Goal: Information Seeking & Learning: Learn about a topic

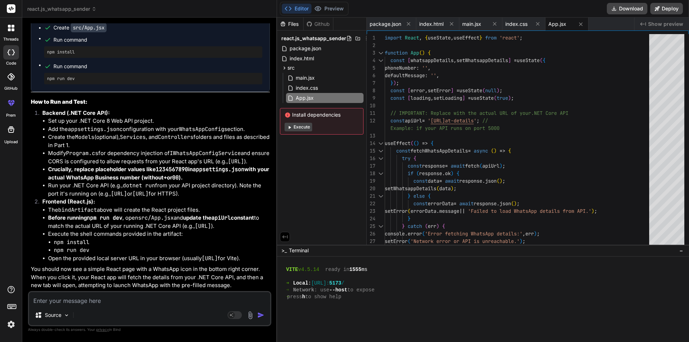
scroll to position [6417, 0]
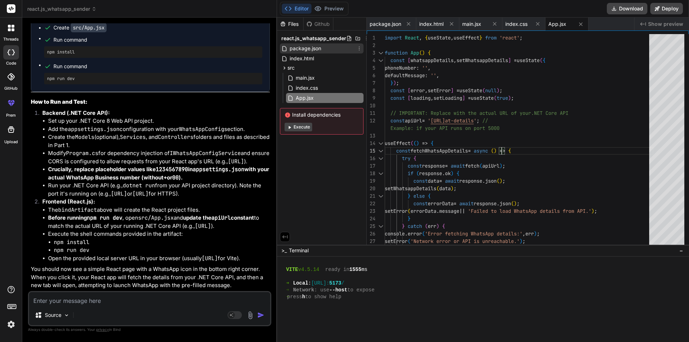
click at [302, 47] on span "package.json" at bounding box center [305, 48] width 33 height 9
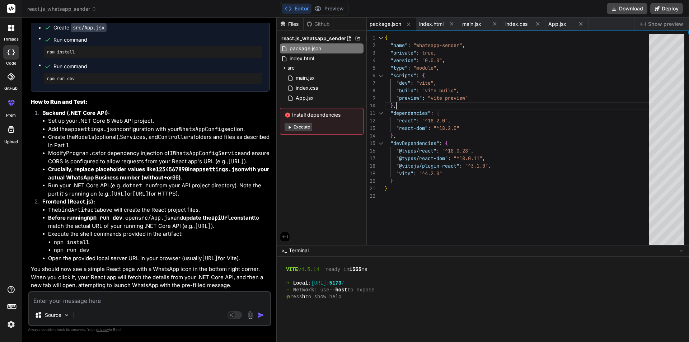
click at [397, 99] on div "{ "name" : "whatsapp-sender" , "private" : true , "version" : "0.0.0" , "type" …" at bounding box center [518, 141] width 269 height 214
click at [397, 107] on div "{ "name" : "whatsapp-sender" , "private" : true , "version" : "0.0.0" , "type" …" at bounding box center [518, 141] width 269 height 214
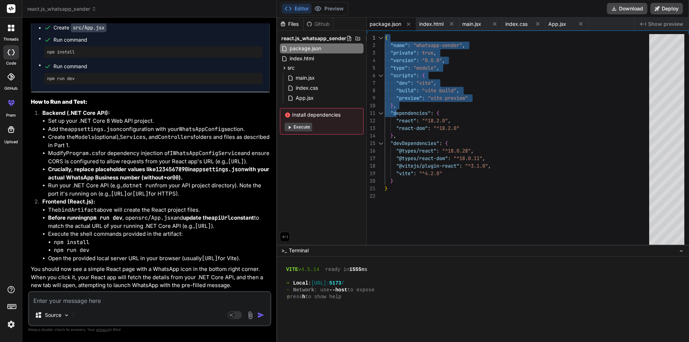
drag, startPoint x: 397, startPoint y: 106, endPoint x: 385, endPoint y: 37, distance: 69.9
click at [385, 37] on div "{ "name" : "whatsapp-sender" , "private" : true , "version" : "0.0.0" , "type" …" at bounding box center [518, 141] width 269 height 214
click at [398, 96] on div "{ "name" : "whatsapp-sender" , "private" : true , "version" : "0.0.0" , "type" …" at bounding box center [518, 141] width 269 height 214
drag, startPoint x: 388, startPoint y: 44, endPoint x: 397, endPoint y: 102, distance: 59.1
click at [397, 102] on div "{ "name" : "whatsapp-sender" , "private" : true , "version" : "0.0.0" , "type" …" at bounding box center [518, 141] width 269 height 214
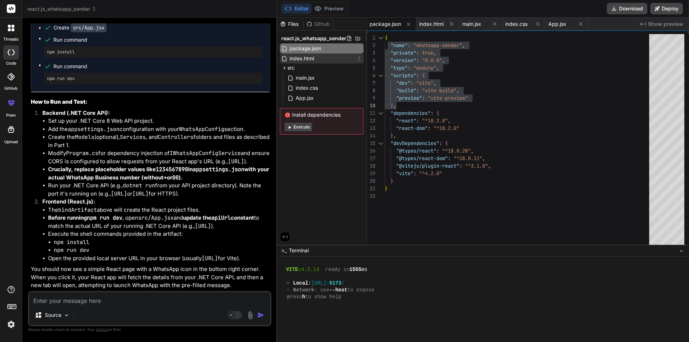
click at [298, 60] on span "index.html" at bounding box center [302, 58] width 26 height 9
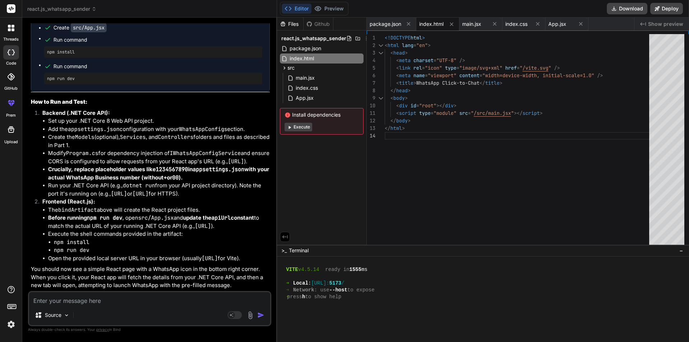
type textarea "<!DOCTYPE html> <html lang="en"> <head> <meta charset="UTF-8" /> <link rel="ico…"
click at [491, 96] on div "<!DOCTYPE html > < html lang = "en" > < head > < meta charset = "UTF-8" /> < li…" at bounding box center [518, 141] width 269 height 214
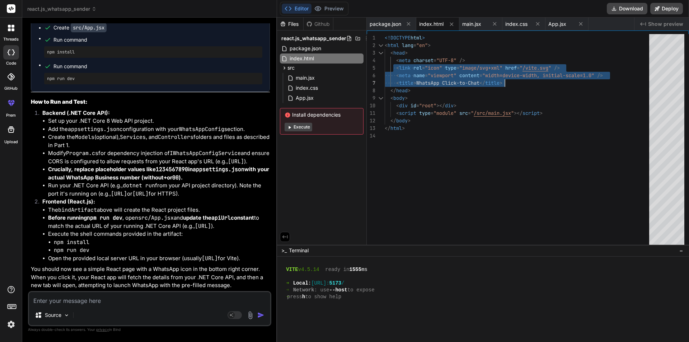
drag, startPoint x: 393, startPoint y: 67, endPoint x: 507, endPoint y: 81, distance: 114.9
click at [507, 81] on div "<!DOCTYPE html > < html lang = "en" > < head > < meta charset = "UTF-8" /> < li…" at bounding box center [518, 141] width 269 height 214
click at [308, 76] on span "main.jsx" at bounding box center [305, 78] width 20 height 9
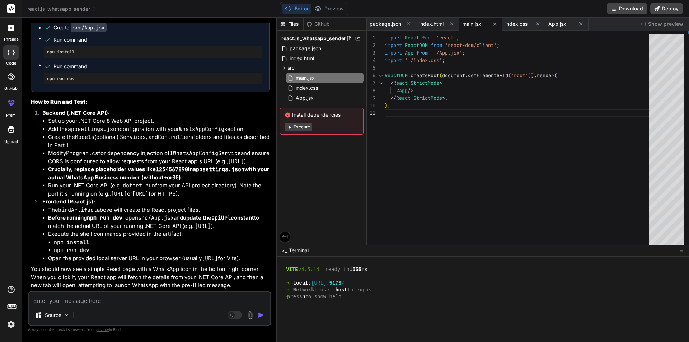
type textarea "import React from 'react'; import ReactDOM from 'react-dom/client'; import App …"
click at [431, 104] on div "import React from 'react' ; import ReactDOM from 'react-dom/client' ; import Ap…" at bounding box center [518, 141] width 269 height 214
click at [311, 88] on span "index.css" at bounding box center [307, 88] width 24 height 9
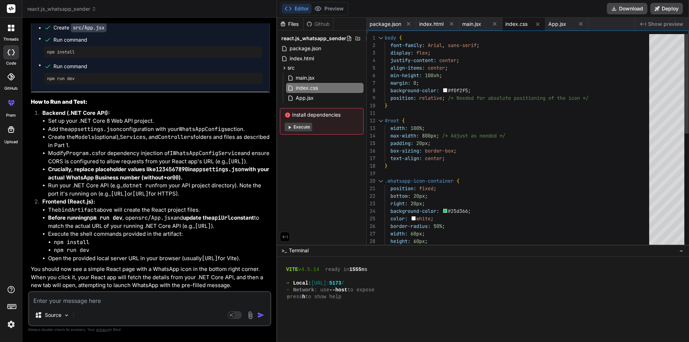
click at [521, 160] on div "height: 60px ; display: flex ; border-radius: 50% ; width: 60px ; background-co…" at bounding box center [518, 263] width 269 height 459
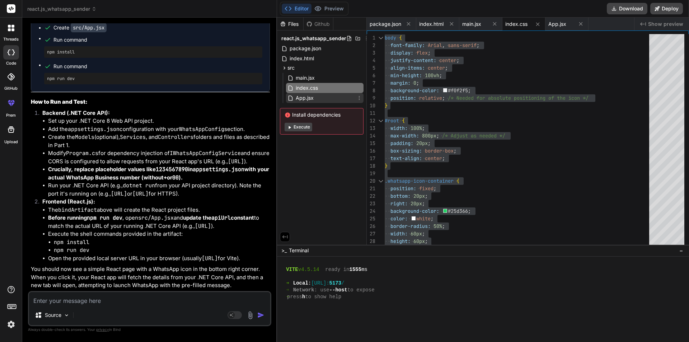
click at [305, 99] on span "App.jsx" at bounding box center [304, 98] width 19 height 9
type textarea "</span> </div> </div> ); } export default App;"
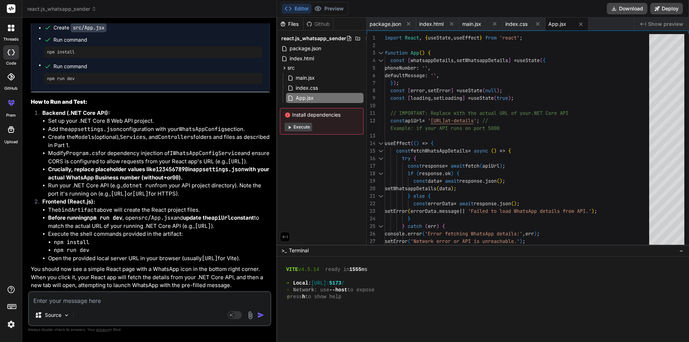
click at [173, 301] on textarea at bounding box center [149, 298] width 241 height 13
type textarea "f"
type textarea "x"
type textarea "fr"
type textarea "x"
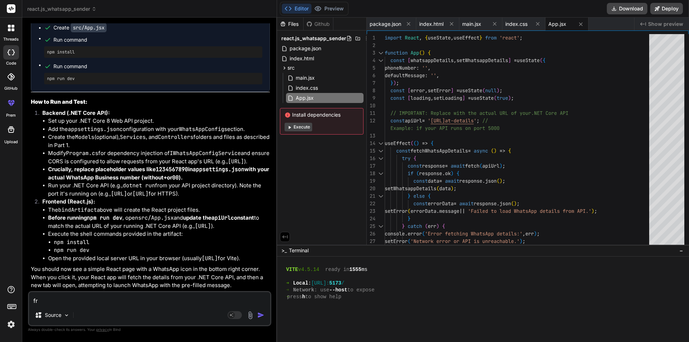
type textarea "fro"
type textarea "x"
type textarea "from"
type textarea "x"
type textarea "from"
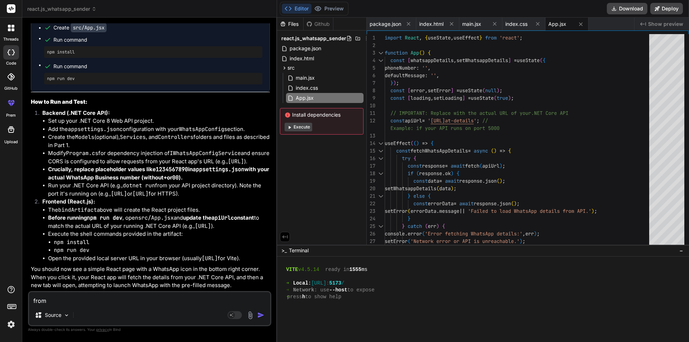
type textarea "x"
type textarea "from a"
type textarea "x"
type textarea "from ab"
type textarea "x"
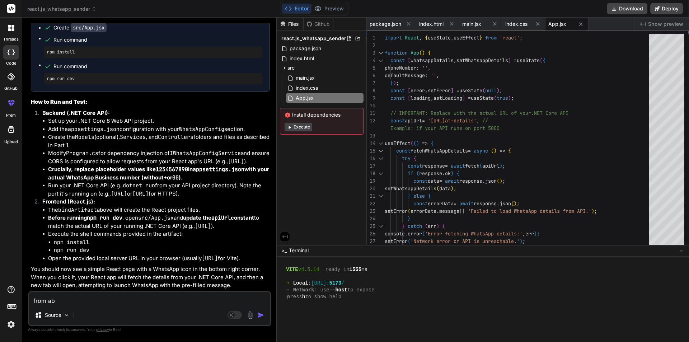
type textarea "from abo"
type textarea "x"
type textarea "from abov"
type textarea "x"
type textarea "from above"
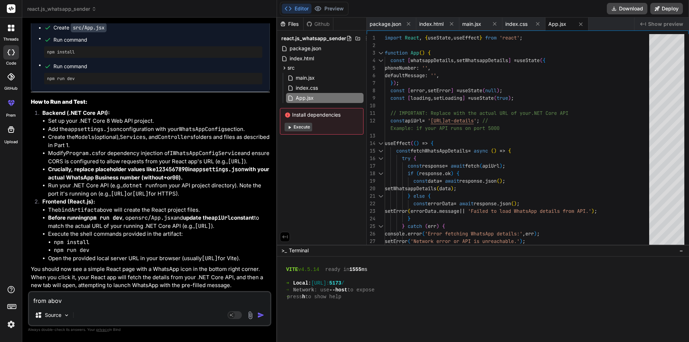
type textarea "x"
type textarea "from above"
type textarea "x"
type textarea "from above c"
type textarea "x"
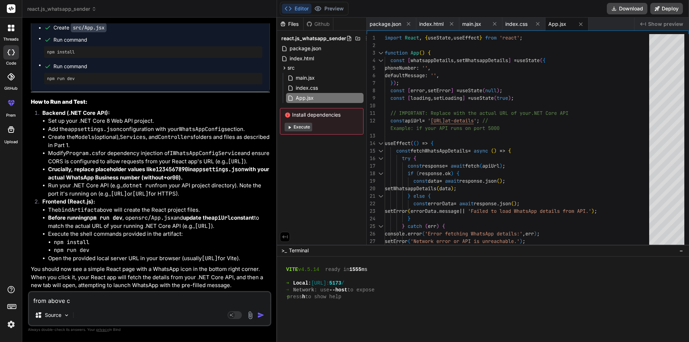
type textarea "from above co"
type textarea "x"
type textarea "from above cor"
type textarea "x"
type textarea "from above corr"
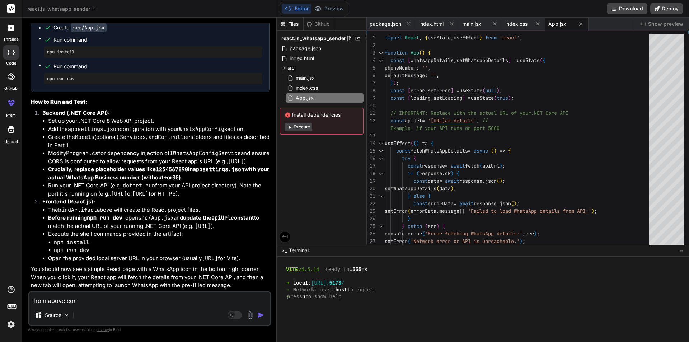
type textarea "x"
type textarea "from above corre"
type textarea "x"
type textarea "from above correc"
type textarea "x"
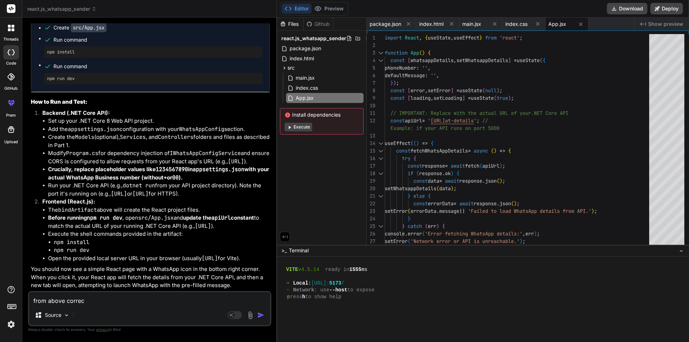
type textarea "from above correct"
type textarea "x"
type textarea "from above correct"
type textarea "x"
type textarea "from above correct t"
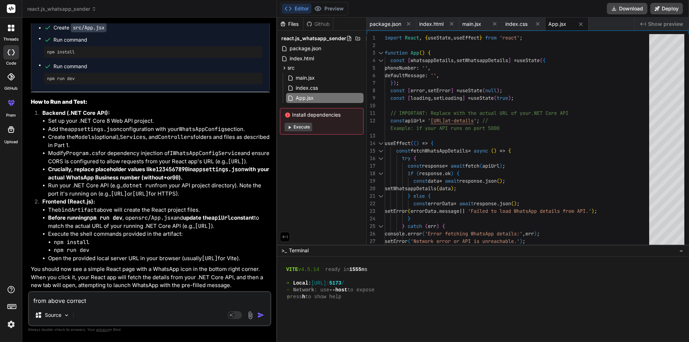
type textarea "x"
type textarea "from above correct th"
type textarea "x"
type textarea "from above correct thi"
type textarea "x"
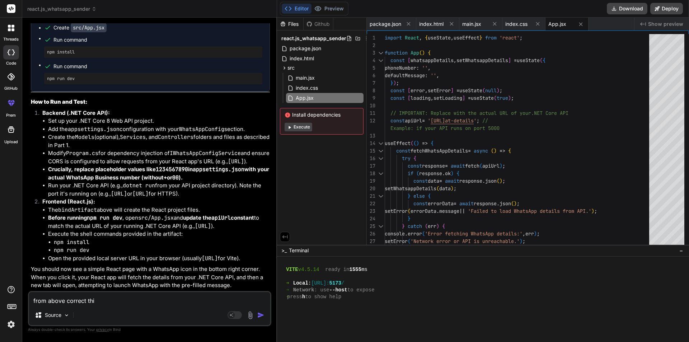
type textarea "from above correct this"
type textarea "x"
type textarea "from above correct this"
type textarea "x"
type textarea "from above correct this f"
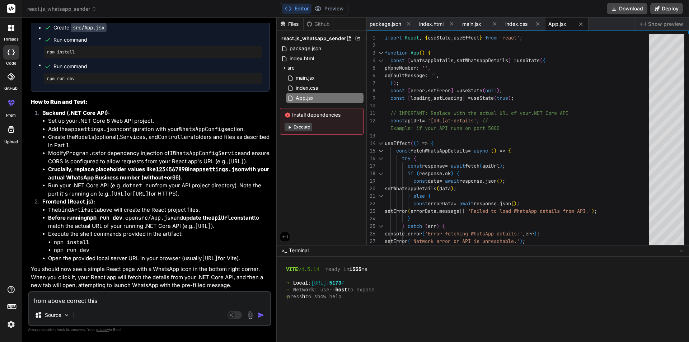
type textarea "x"
type textarea "from above correct this fi"
type textarea "x"
type textarea "from above correct this f"
type textarea "x"
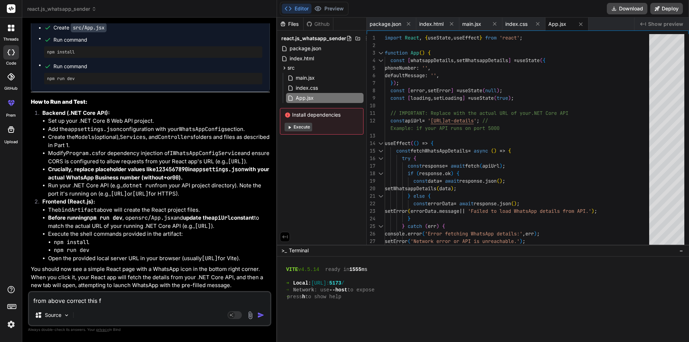
type textarea "from above correct this"
type textarea "x"
type textarea "from above correct this a"
type textarea "x"
type textarea "from above correct this ap"
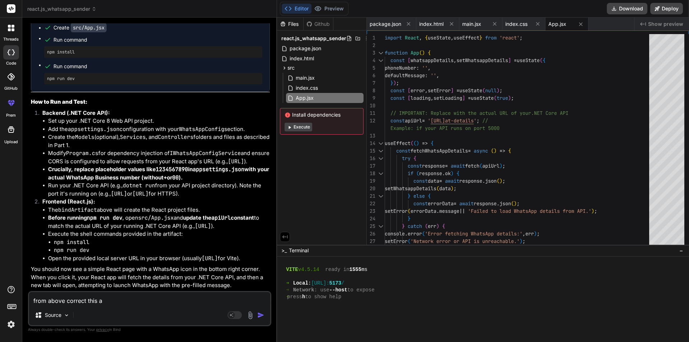
type textarea "x"
type textarea "from above correct this app"
type textarea "x"
type textarea "from above correct this app."
type textarea "x"
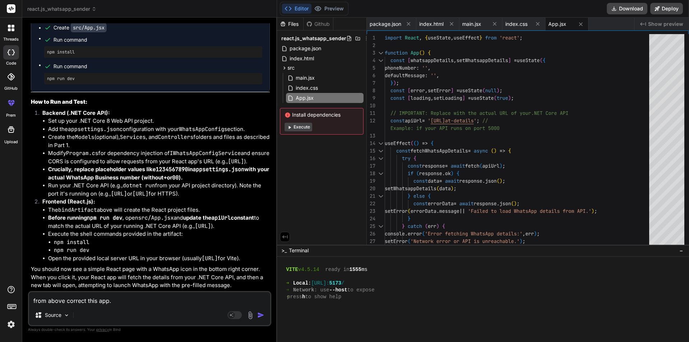
type textarea "from above correct this app.j"
type textarea "x"
type textarea "from above correct this app.js"
type textarea "x"
type textarea "from above correct this app.js"
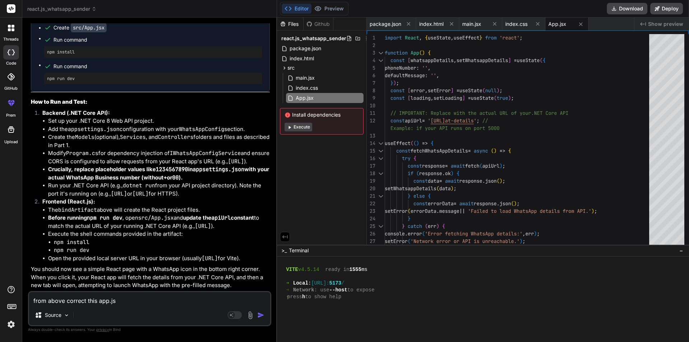
type textarea "x"
type textarea "from above correct this app.js f"
type textarea "x"
type textarea "from above correct this app.js fi"
type textarea "x"
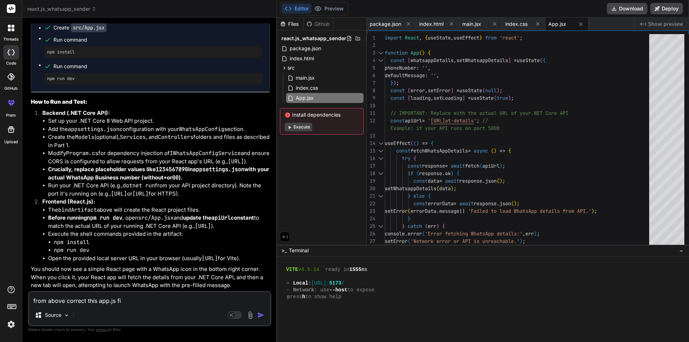
type textarea "from above correct this app.js fil"
type textarea "x"
type textarea "from above correct this app.js file"
type textarea "x"
type textarea "from above correct this app.js file"
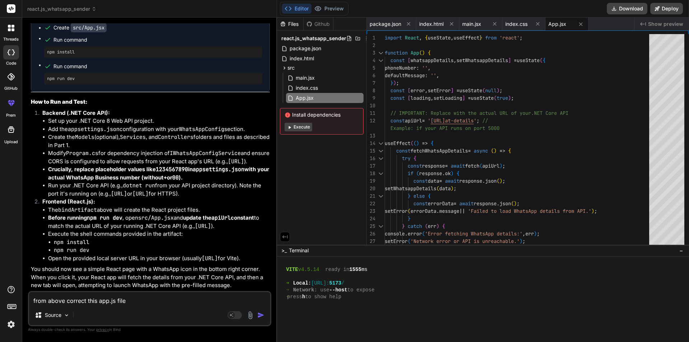
type textarea "x"
type textarea "from above correct this app.js file c"
type textarea "x"
type textarea "from above correct this app.js file co"
type textarea "x"
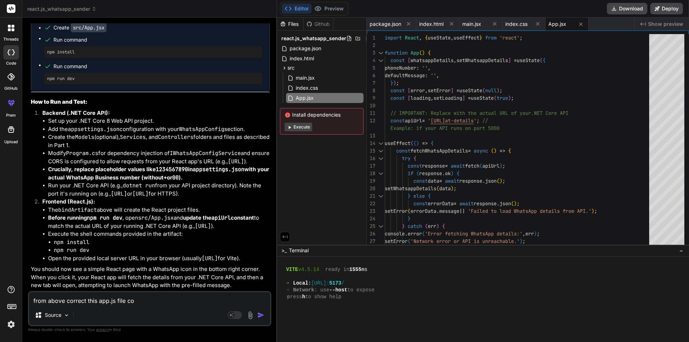
type textarea "from above correct this app.js file cod"
type textarea "x"
type textarea "from above correct this app.js file code"
type textarea "x"
type textarea "from above correct this app.js file code"
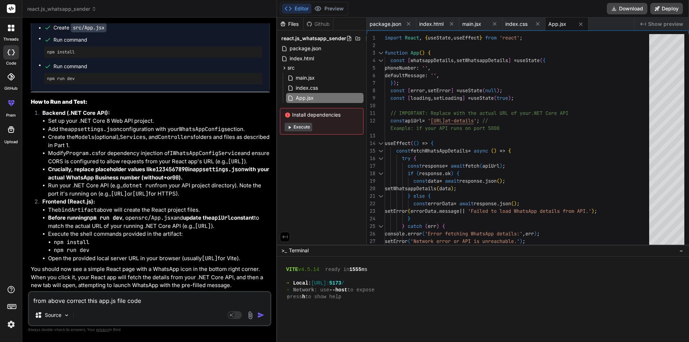
type textarea "x"
type textarea "from above correct this app.js file code a"
type textarea "x"
type textarea "from above correct this app.js file code ac"
type textarea "x"
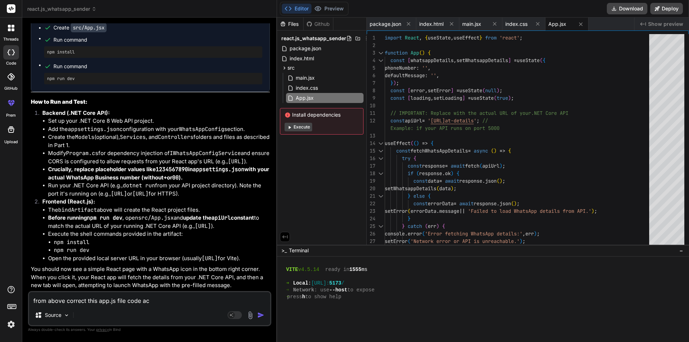
type textarea "from above correct this app.js file code acc"
type textarea "x"
type textarea "from above correct this app.js file code acco"
type textarea "x"
type textarea "from above correct this app.js file code accor"
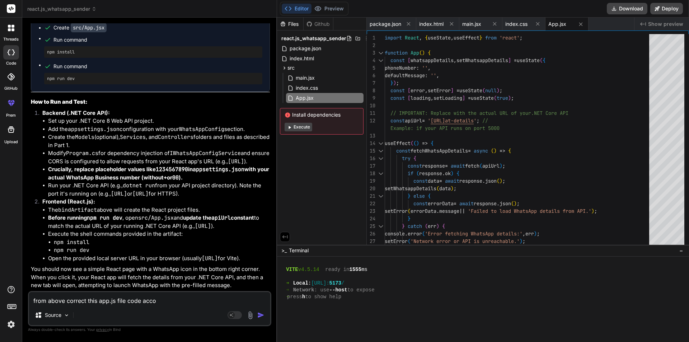
type textarea "x"
type textarea "from above correct this app.js file code accord"
type textarea "x"
type textarea "from above correct this app.js file code accordi"
type textarea "x"
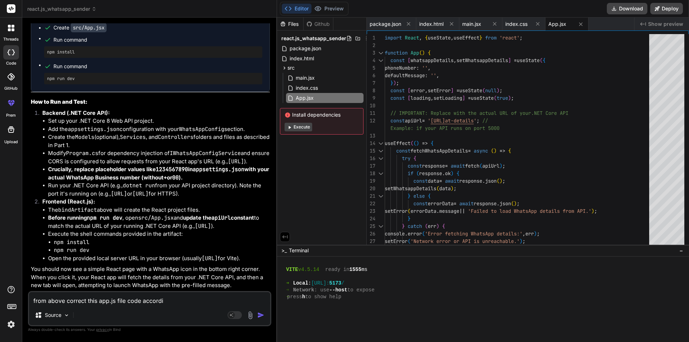
type textarea "from above correct this app.js file code accordin"
type textarea "x"
type textarea "from above correct this app.js file code according"
type textarea "x"
type textarea "from above correct this app.js file code according"
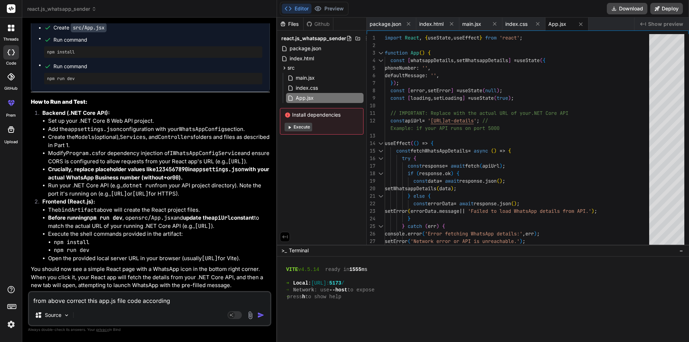
type textarea "x"
type textarea "from above correct this app.js file code according t"
type textarea "x"
type textarea "from above correct this app.js file code according to"
type textarea "x"
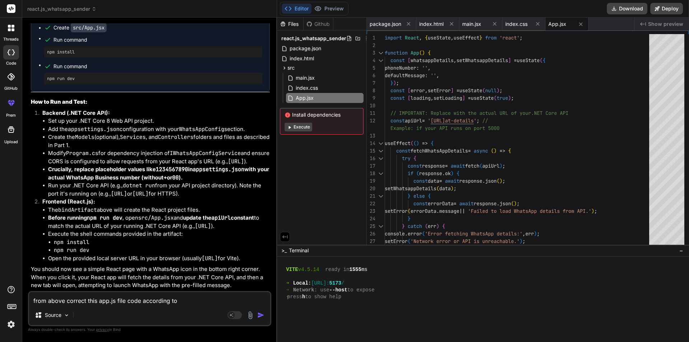
type textarea "from above correct this app.js file code according to"
type textarea "x"
type textarea "from above correct this app.js file code according to w"
type textarea "x"
type textarea "from above correct this app.js file code according to wh"
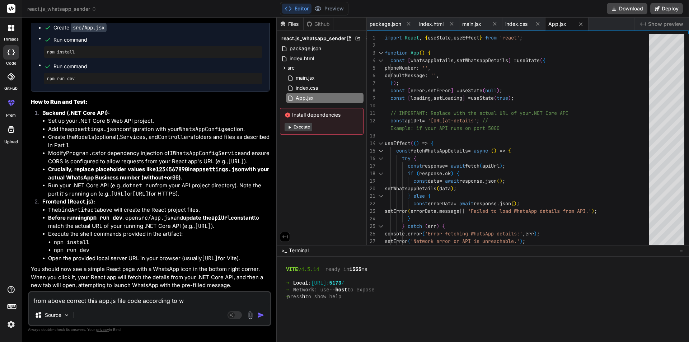
type textarea "x"
type textarea "from above correct this app.js file code according to wha"
type textarea "x"
type textarea "from above correct this app.js file code according to what"
type textarea "x"
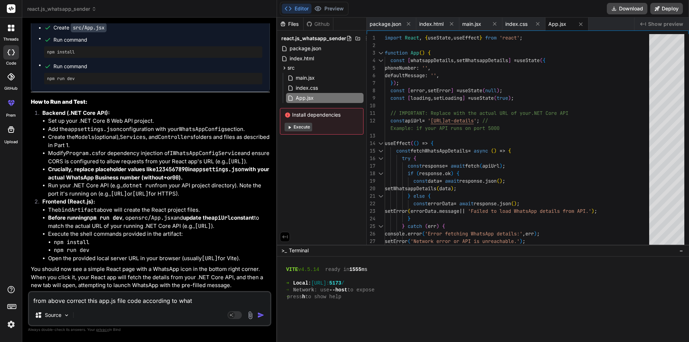
type textarea "from above correct this app.js file code according to whata"
type textarea "x"
type textarea "from above correct this app.js file code according to what"
type textarea "x"
type textarea "from above correct this app.js file code according to whats"
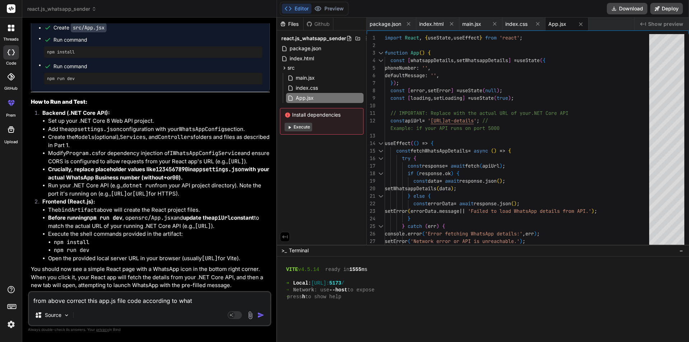
type textarea "x"
type textarea "from above correct this app.js file code according to whatsa"
type textarea "x"
type textarea "from above correct this app.js file code according to whatsap"
type textarea "x"
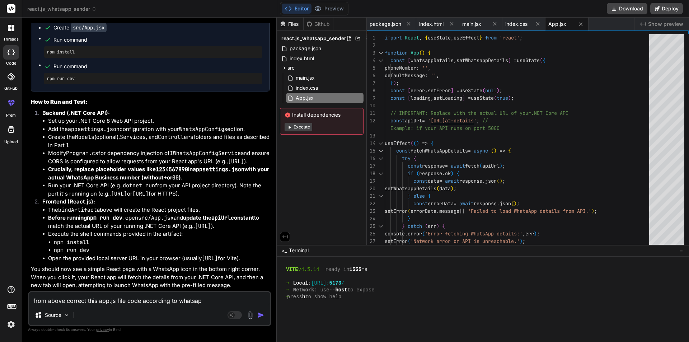
type textarea "from above correct this app.js file code according to whatsapp"
type textarea "x"
type textarea "from above correct this app.js file code according to whatsapp"
type textarea "x"
type textarea "from above correct this app.js file code according to whatsapp r"
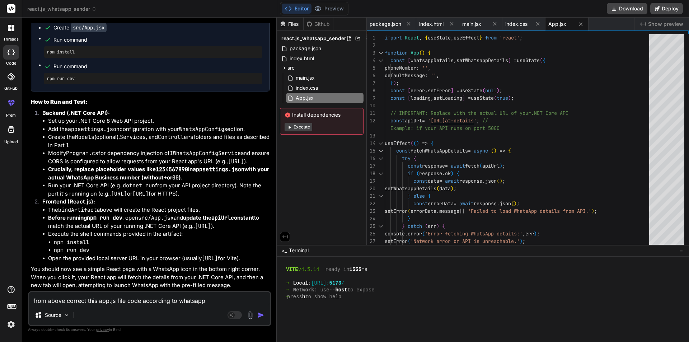
type textarea "x"
type textarea "from above correct this app.js file code according to whatsapp re"
type textarea "x"
type textarea "from above correct this app.js file code according to whatsapp req"
type textarea "x"
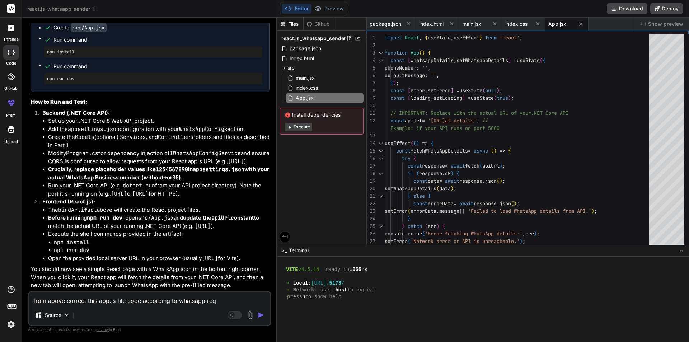
type textarea "from above correct this app.js file code according to whatsapp requ"
type textarea "x"
type textarea "from above correct this app.js file code according to whatsapp reque"
type textarea "x"
type textarea "from above correct this app.js file code according to whatsapp requer"
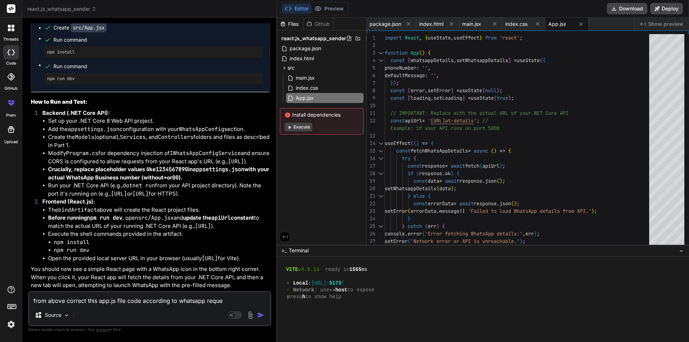
type textarea "x"
type textarea "from above correct this app.js file code according to whatsapp requerm"
type textarea "x"
type textarea "from above correct this app.js file code according to whatsapp requerme"
type textarea "x"
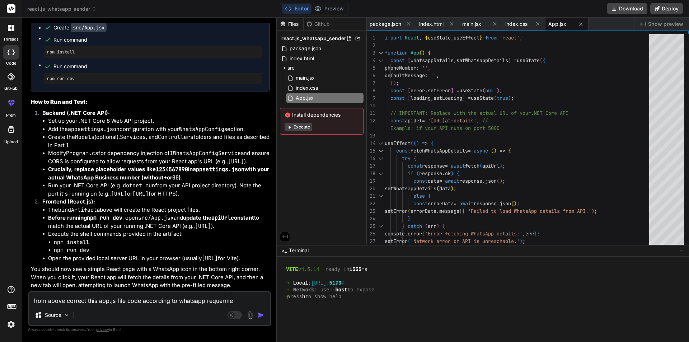
type textarea "from above correct this app.js file code according to whatsapp requermen"
type textarea "x"
type textarea "from above correct this app.js file code according to whatsapp requermen"
type textarea "x"
type textarea "from above correct this app.js file code according to whatsapp requermen"
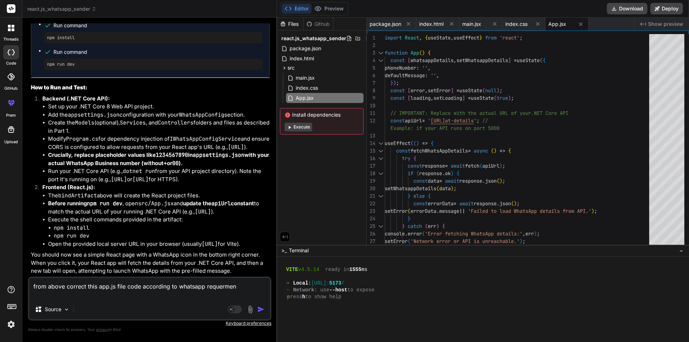
type textarea "x"
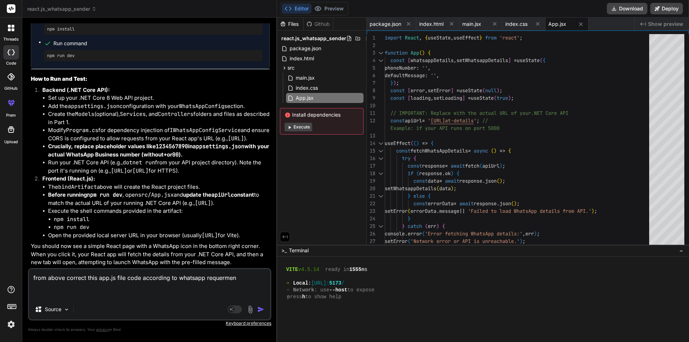
paste textarea "import React, { useContext } from "react"; import { BrowserRouter as Router, Ro…"
type textarea "from above correct this app.js file code according to whatsapp requermen import…"
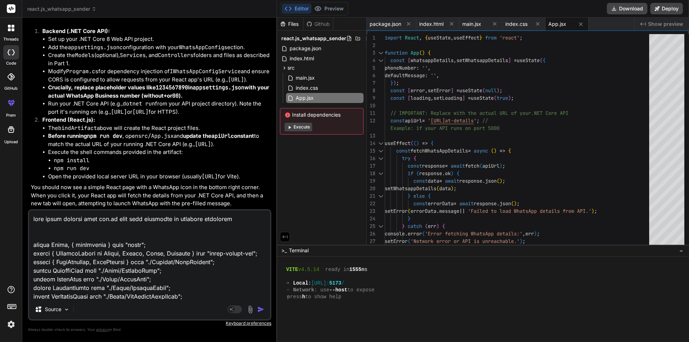
click at [39, 232] on textarea at bounding box center [149, 254] width 241 height 89
type textarea "x"
type textarea "from above correct this app.js file code according to whatsapp requermen import…"
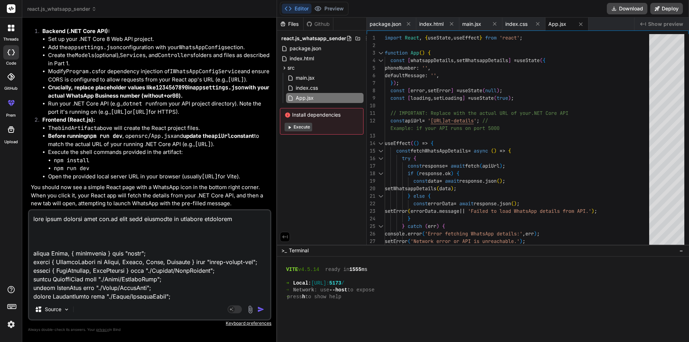
type textarea "x"
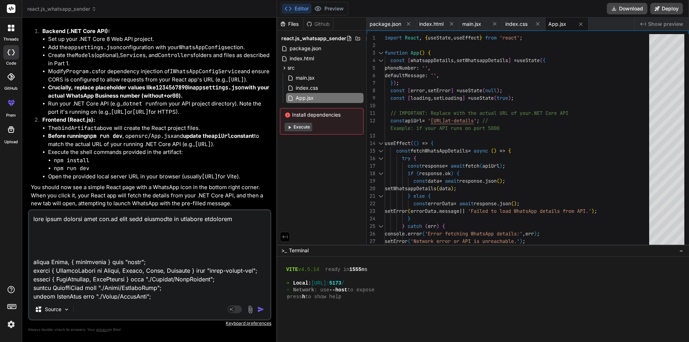
type textarea "from above correct this app.js file code according to whatsapp requermen h impo…"
type textarea "x"
type textarea "from above correct this app.js file code according to whatsapp requermen he imp…"
type textarea "x"
type textarea "from above correct this app.js file code according to whatsapp requermen her im…"
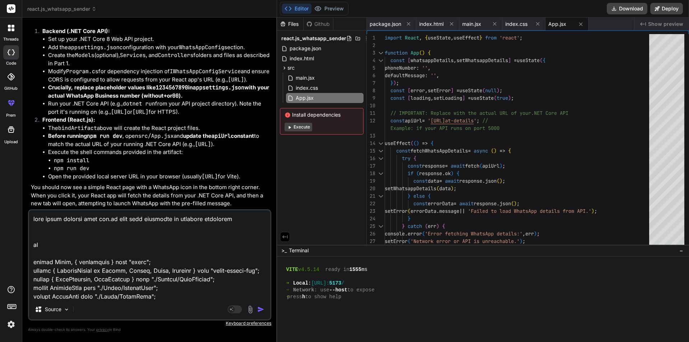
type textarea "x"
type textarea "from above correct this app.js file code according to whatsapp requermen here i…"
type textarea "x"
type textarea "from above correct this app.js file code according to whatsapp requermen here i…"
type textarea "x"
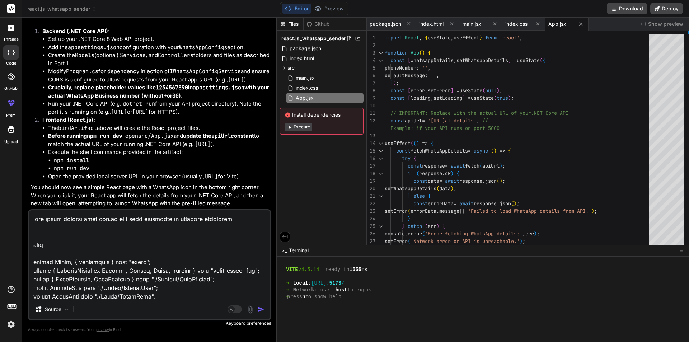
type textarea "from above correct this app.js file code according to whatsapp requermen here i…"
type textarea "x"
type textarea "from above correct this app.js file code according to whatsapp requermen here i…"
type textarea "x"
type textarea "from above correct this app.js file code according to whatsapp requermen here i…"
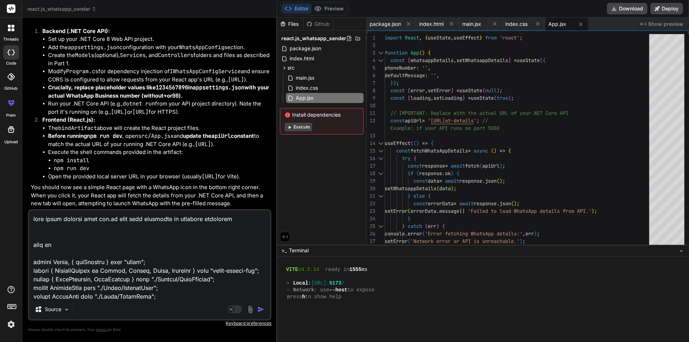
type textarea "x"
type textarea "from above correct this app.js file code according to whatsapp requermen here i…"
type textarea "x"
type textarea "from above correct this app.js file code according to whatsapp requermen here i…"
type textarea "x"
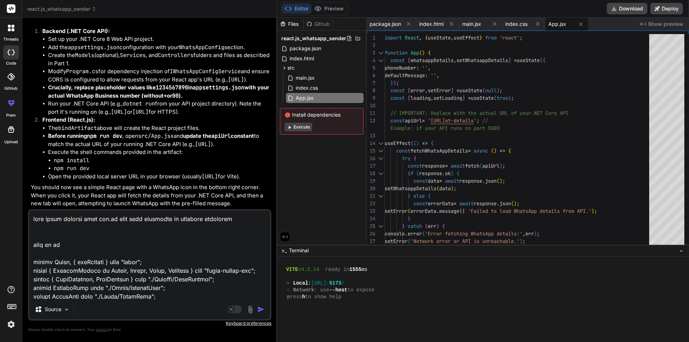
type textarea "from above correct this app.js file code according to whatsapp requermen here i…"
type textarea "x"
type textarea "from above correct this app.js file code according to whatsapp requermen here i…"
type textarea "x"
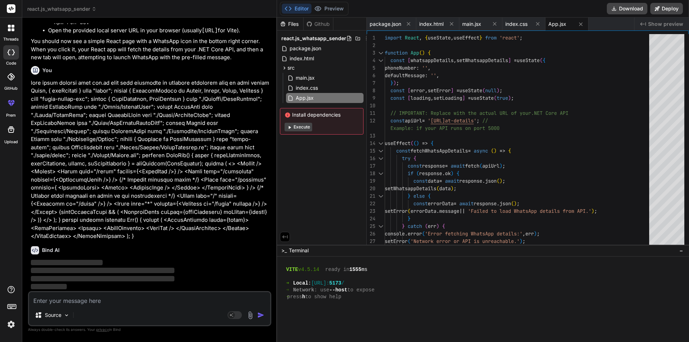
scroll to position [6859, 0]
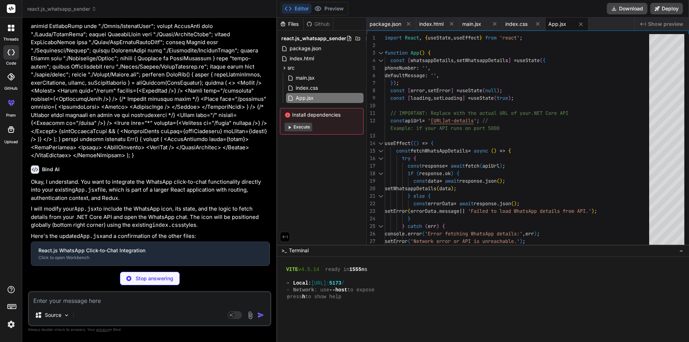
type textarea "x"
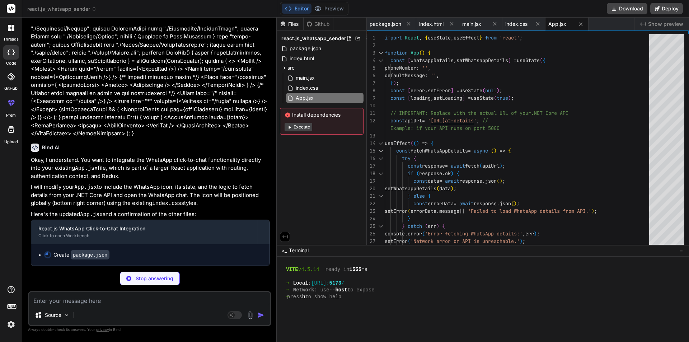
type textarea ""vite": "^4.2.0" } }"
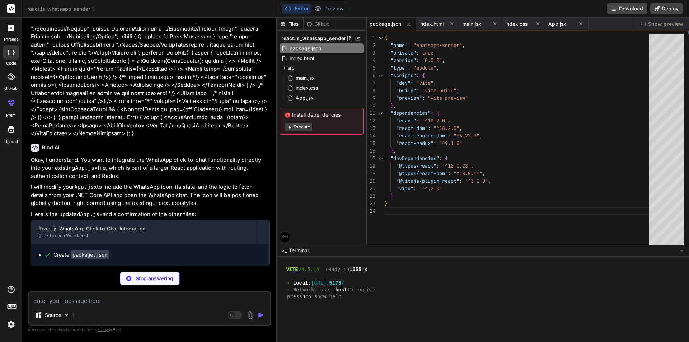
type textarea "x"
type textarea "<script type="module" src="/src/main.jsx"></script> </body> </html>"
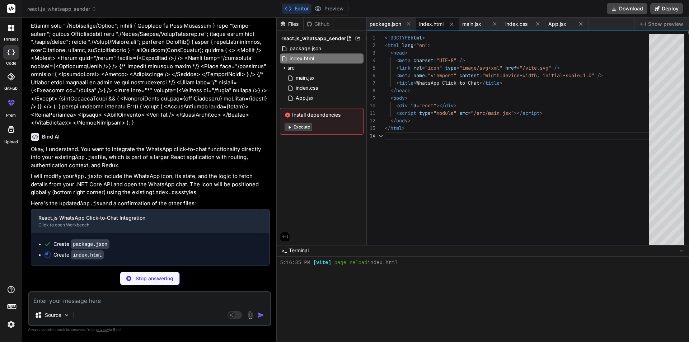
type textarea "x"
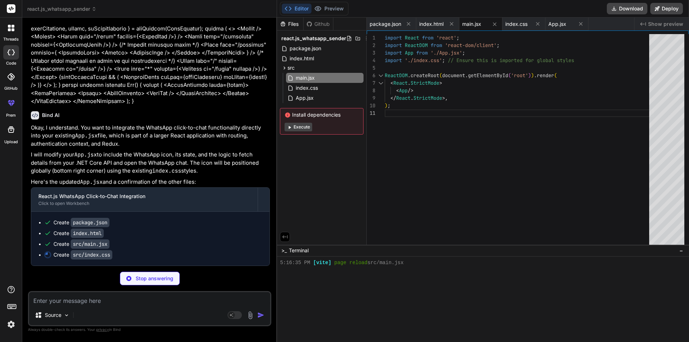
scroll to position [1042, 0]
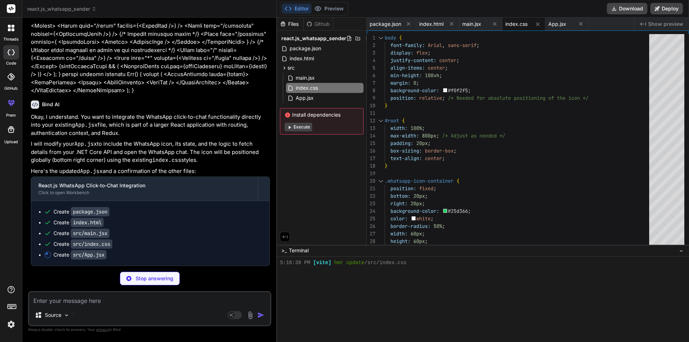
type textarea "x"
type textarea "<ErrorBoundary> <MainApp /> </ErrorBoundary> </Router> </AuthProvider> </ReduxP…"
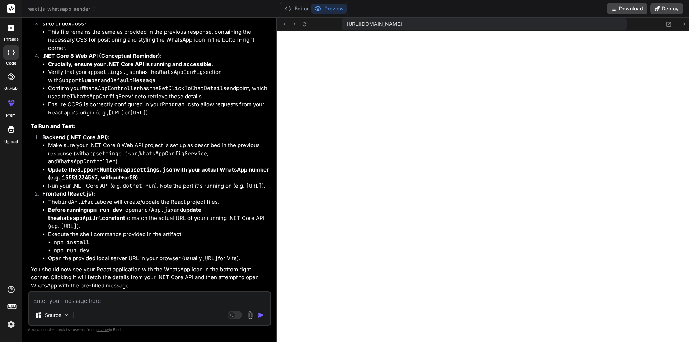
scroll to position [1370, 0]
click at [298, 9] on button "Editor" at bounding box center [297, 9] width 30 height 10
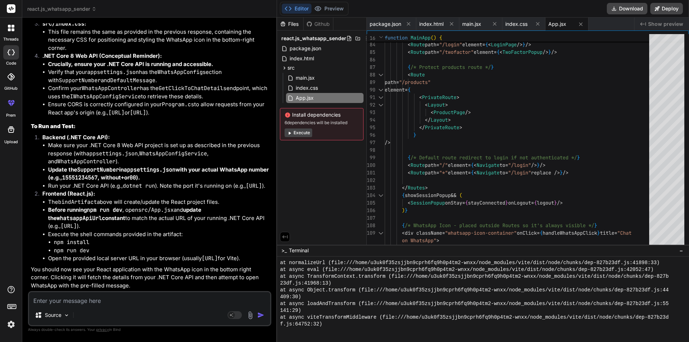
click at [308, 132] on button "Execute" at bounding box center [298, 132] width 28 height 9
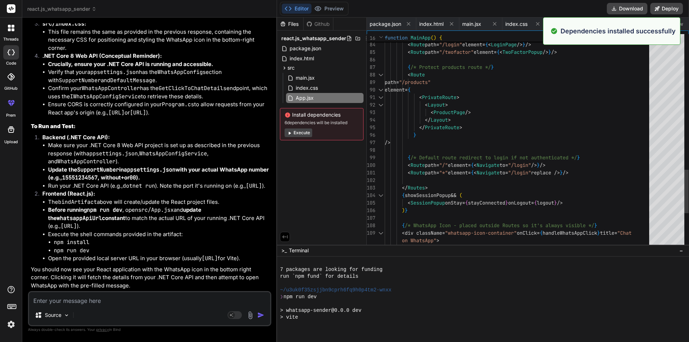
scroll to position [0, 0]
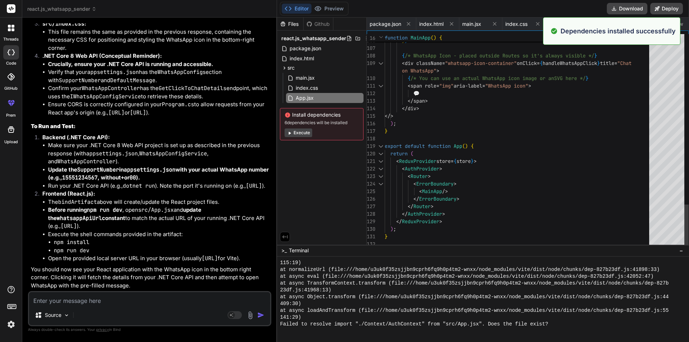
scroll to position [1669, 0]
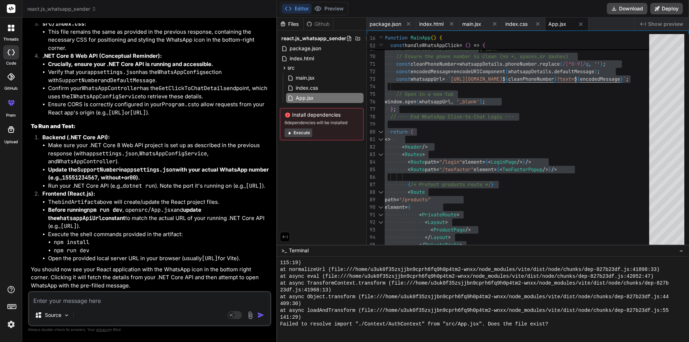
click at [180, 309] on div "Source" at bounding box center [149, 316] width 241 height 17
click at [173, 298] on textarea at bounding box center [149, 298] width 241 height 13
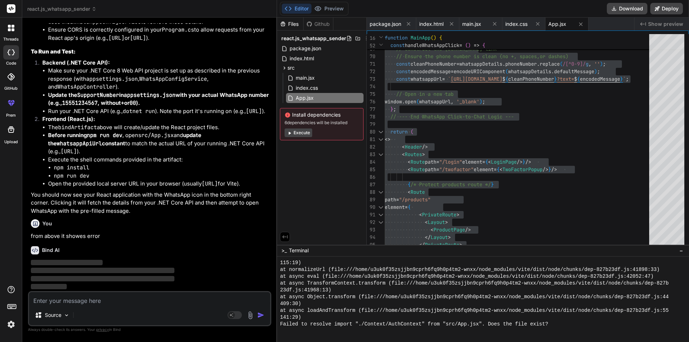
scroll to position [7533, 0]
click at [174, 290] on p "‌" at bounding box center [150, 287] width 239 height 8
click at [160, 296] on textarea at bounding box center [149, 298] width 241 height 13
paste textarea "ERROR in ./src/index.js 7:0-34 Module not found: Error: Can't resolve './store/…"
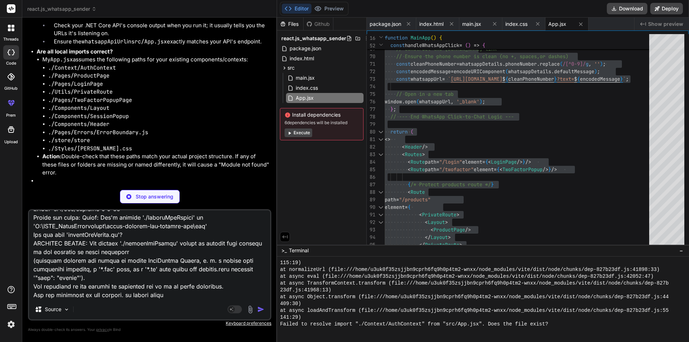
scroll to position [7712, 0]
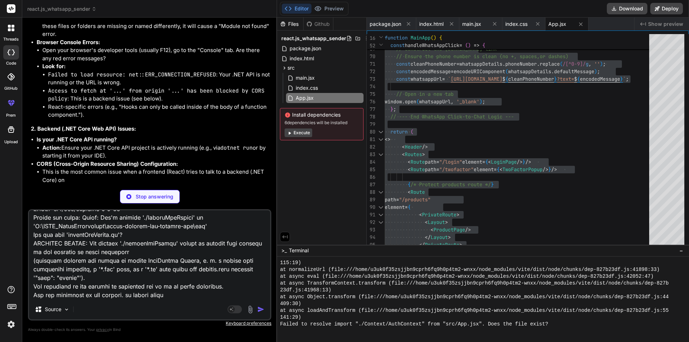
click at [143, 193] on p "Stop answering" at bounding box center [155, 196] width 38 height 7
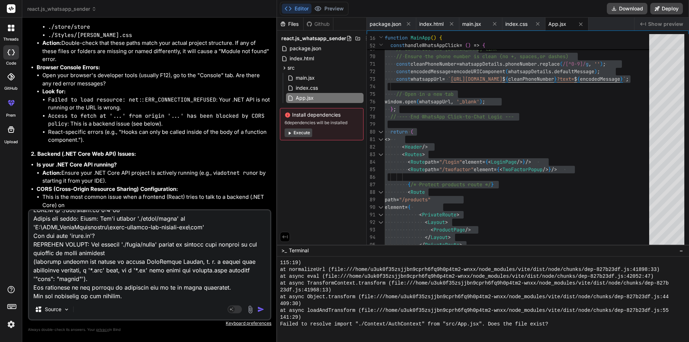
scroll to position [0, 0]
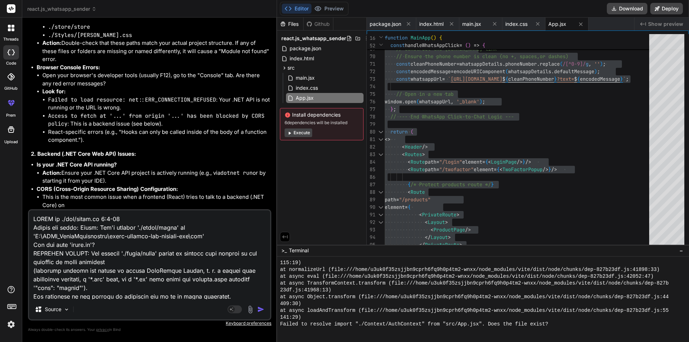
drag, startPoint x: 107, startPoint y: 51, endPoint x: 30, endPoint y: 57, distance: 77.0
click at [30, 57] on div "You hi Bind AI Hello! How can I help you [DATE]? I'm an expert AI assistant and…" at bounding box center [150, 116] width 242 height 186
copy p "from above it showes error"
click at [31, 221] on textarea at bounding box center [149, 254] width 241 height 89
paste textarea "from above it showes error"
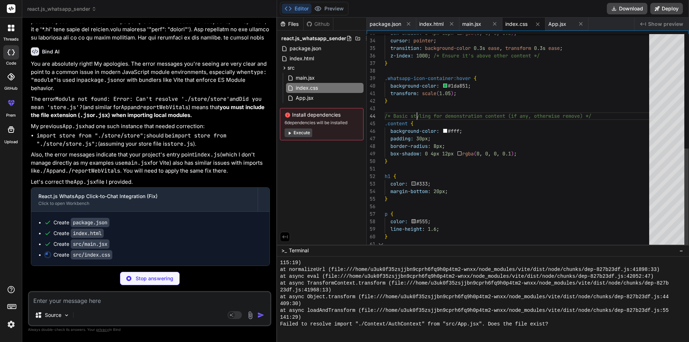
click at [417, 113] on div "box-shadow: 0 4px 12px rgba ( 0 , 0 , 0 , 0.2 ) ; cursor: pointer ; transition:…" at bounding box center [518, 17] width 269 height 459
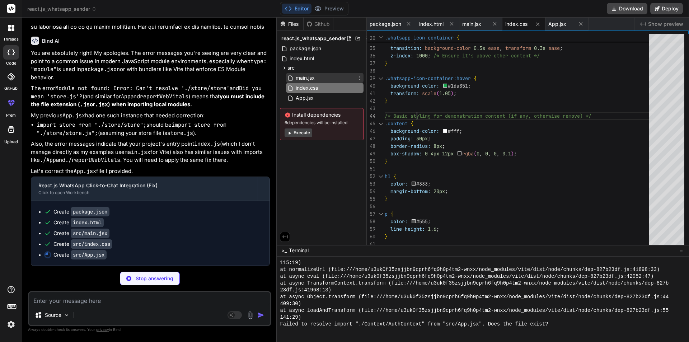
click at [310, 77] on span "main.jsx" at bounding box center [305, 78] width 20 height 9
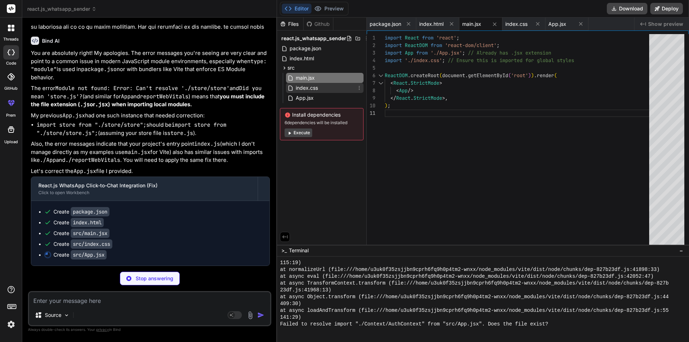
click at [316, 87] on span "index.css" at bounding box center [307, 88] width 24 height 9
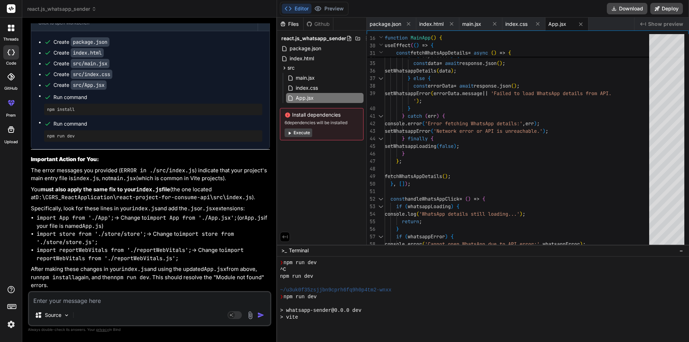
scroll to position [8484, 0]
click at [300, 98] on span "App.jsx" at bounding box center [304, 98] width 19 height 9
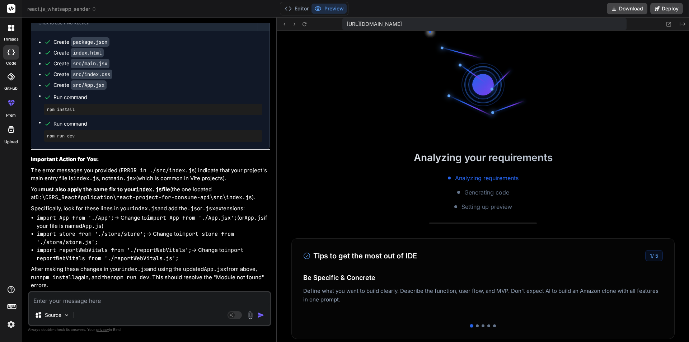
scroll to position [2521, 0]
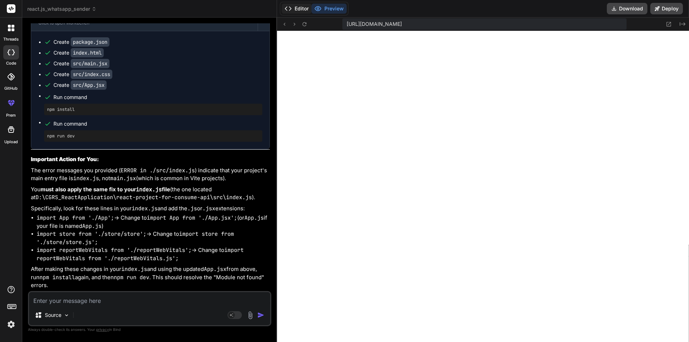
click at [301, 6] on button "Editor" at bounding box center [297, 9] width 30 height 10
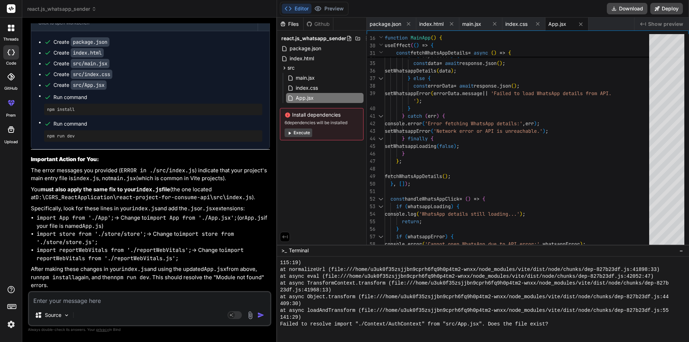
click at [308, 6] on button "Editor" at bounding box center [297, 9] width 30 height 10
click at [312, 95] on span "App.jsx" at bounding box center [304, 98] width 19 height 9
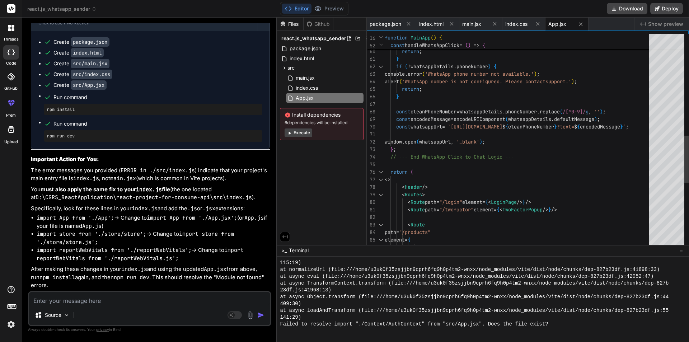
scroll to position [0, 0]
click at [437, 157] on div "alert ( 'Could not open WhatsApp. Please try again later o r contact support di…" at bounding box center [518, 58] width 269 height 971
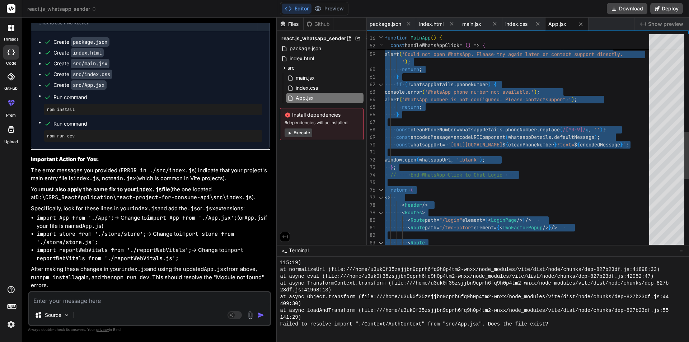
click at [456, 197] on div "// --- End WhatsApp Click-to-Chat Logic --- return ( <> < Header /> < Routes > …" at bounding box center [518, 76] width 269 height 971
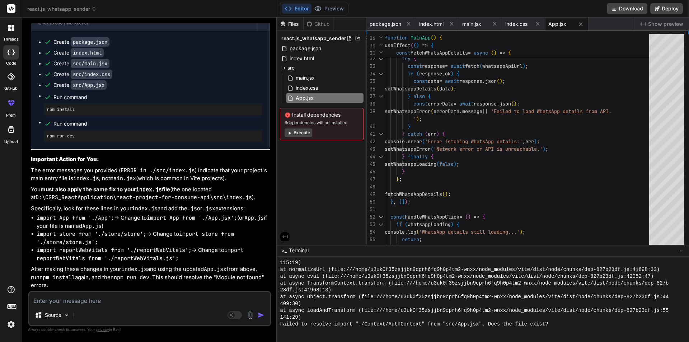
scroll to position [8589, 0]
drag, startPoint x: 79, startPoint y: 301, endPoint x: 82, endPoint y: 301, distance: 4.0
click at [82, 301] on textarea at bounding box center [149, 298] width 241 height 13
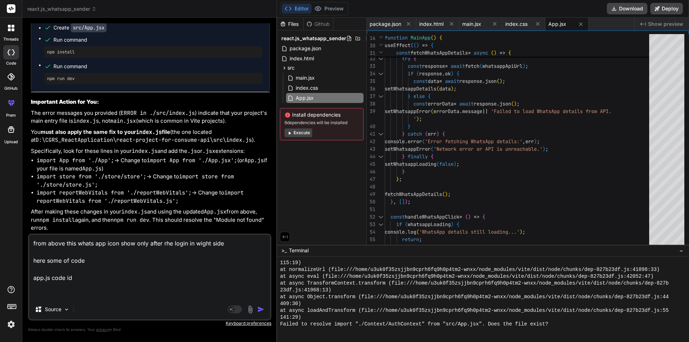
paste textarea "import axios from "axios"; const API_URL = "[URL]"; debugger const apiKey = 'Ap…"
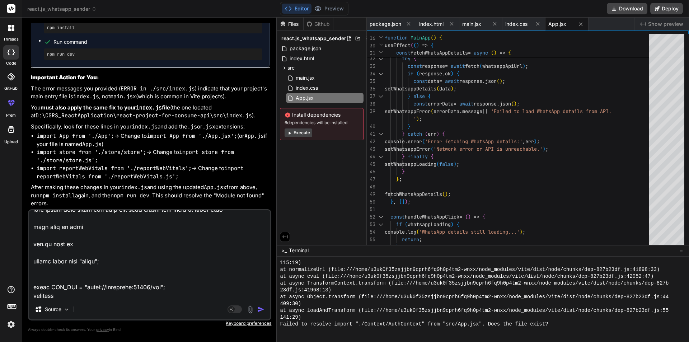
scroll to position [0, 0]
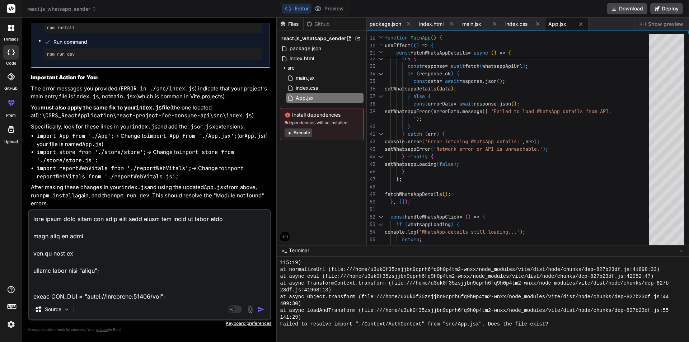
click at [86, 251] on textarea at bounding box center [149, 254] width 241 height 89
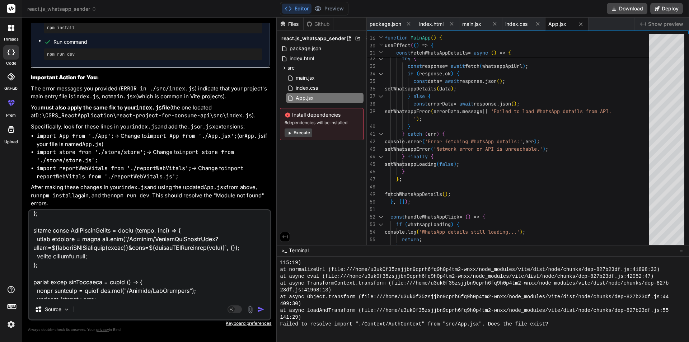
scroll to position [810, 0]
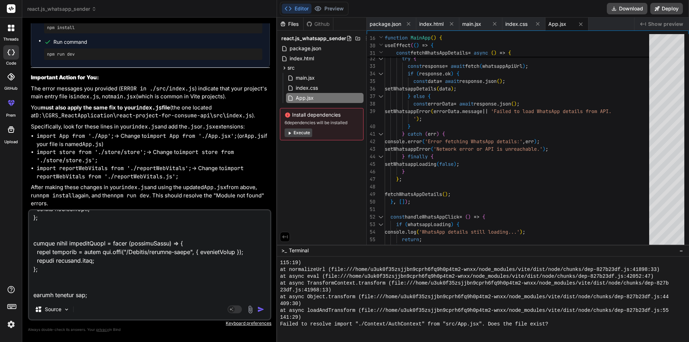
drag, startPoint x: 52, startPoint y: 279, endPoint x: 107, endPoint y: 277, distance: 54.5
click at [55, 279] on textarea at bounding box center [149, 254] width 241 height 89
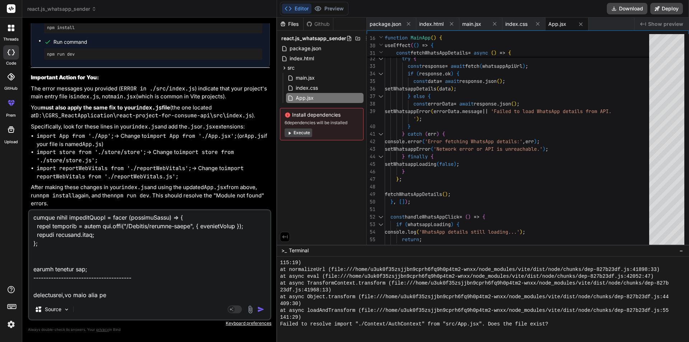
click at [112, 294] on textarea at bounding box center [149, 254] width 241 height 89
paste textarea "import React, { createContext, useState, useEffect, useCallback, useRef } from …"
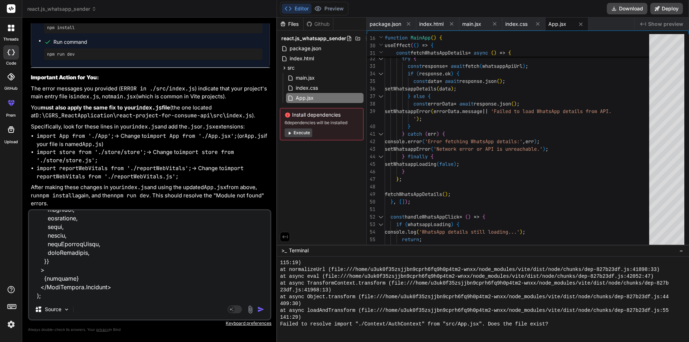
scroll to position [1877, 0]
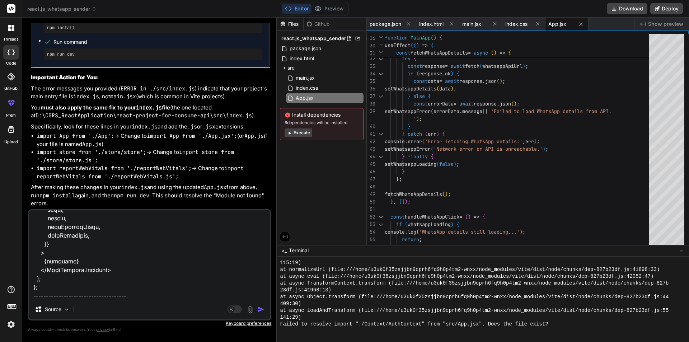
paste textarea "import React, { useEffect, useState, useContext } from "react"; import { useDis…"
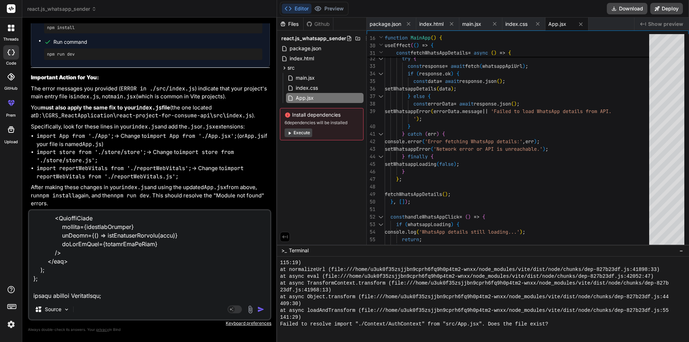
scroll to position [4321, 0]
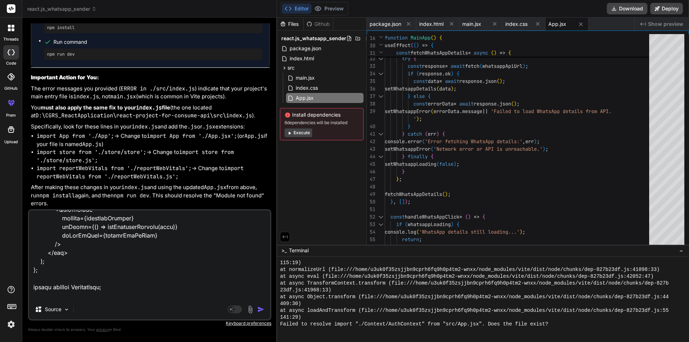
click at [181, 243] on textarea at bounding box center [149, 254] width 241 height 89
click at [257, 310] on img "button" at bounding box center [260, 309] width 7 height 7
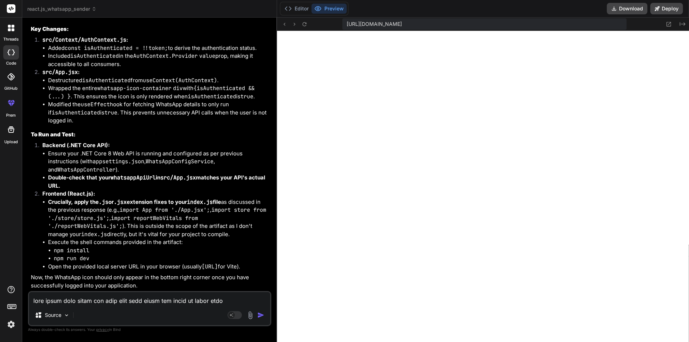
scroll to position [10057, 0]
click at [300, 11] on button "Editor" at bounding box center [297, 9] width 30 height 10
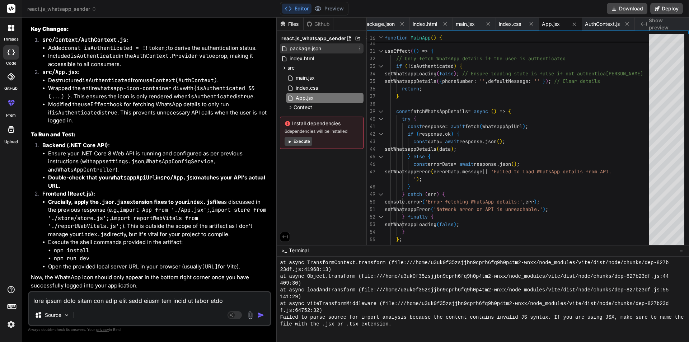
click at [297, 50] on span "package.json" at bounding box center [305, 48] width 33 height 9
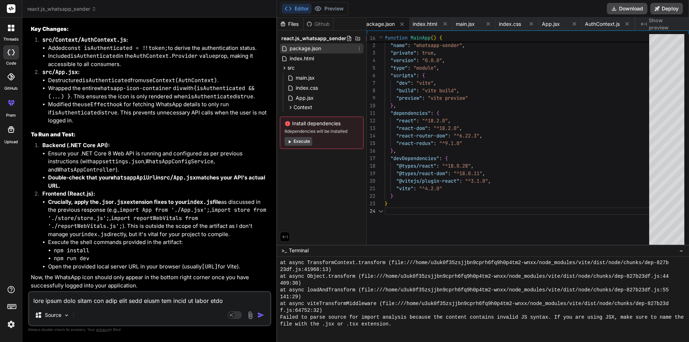
scroll to position [0, 0]
click at [296, 54] on span "index.html" at bounding box center [302, 58] width 26 height 9
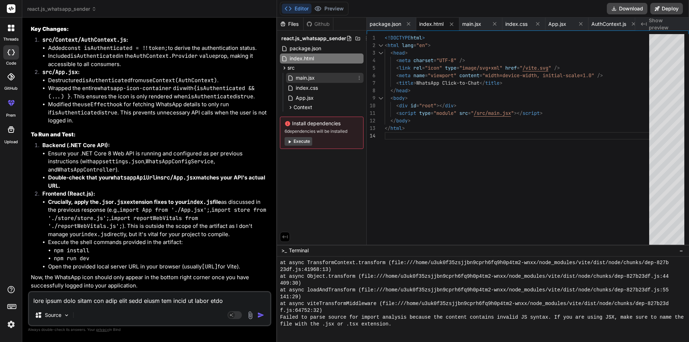
click at [296, 81] on span "main.jsx" at bounding box center [305, 78] width 20 height 9
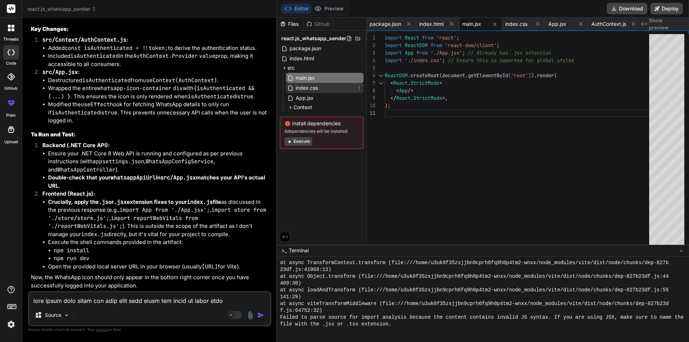
click at [300, 87] on span "index.css" at bounding box center [307, 88] width 24 height 9
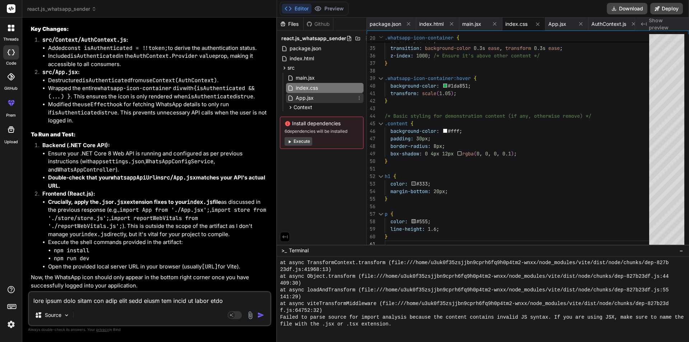
click at [299, 95] on span "App.jsx" at bounding box center [304, 98] width 19 height 9
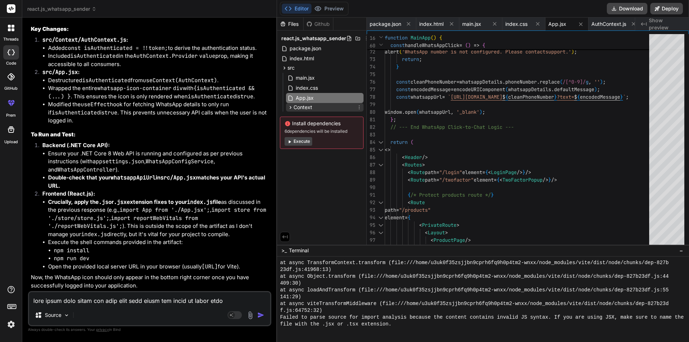
click at [303, 107] on span "Context" at bounding box center [302, 107] width 19 height 7
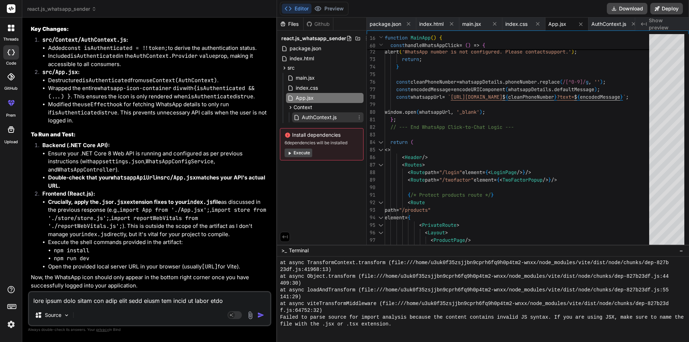
click at [298, 117] on icon at bounding box center [296, 117] width 6 height 6
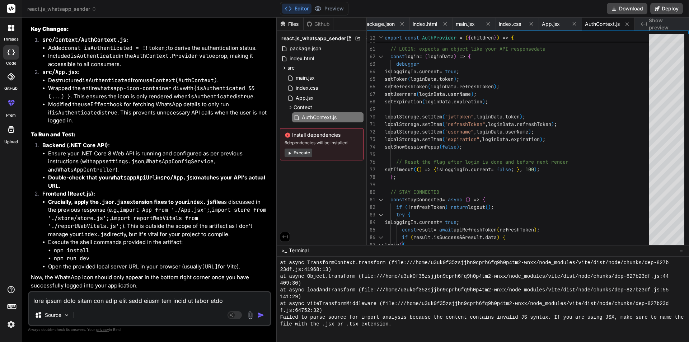
scroll to position [9961, 0]
click at [311, 113] on span "AuthContext.js" at bounding box center [319, 117] width 36 height 9
click at [458, 163] on div "} , [ token , expiration , logout ] ) ; // LOGIN: expects an object like your A…" at bounding box center [518, 45] width 269 height 919
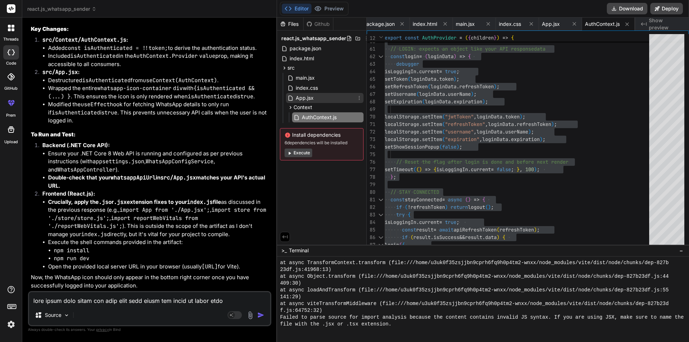
click at [307, 98] on span "App.jsx" at bounding box center [304, 98] width 19 height 9
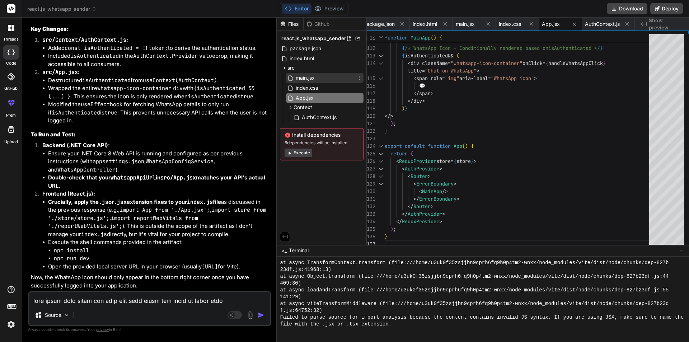
click at [318, 79] on div "main.jsx" at bounding box center [324, 78] width 77 height 10
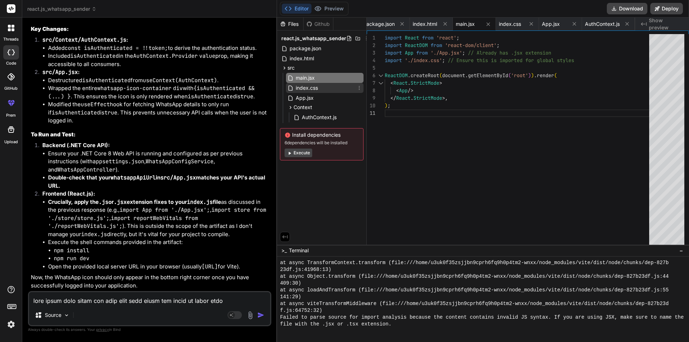
click at [316, 88] on span "index.css" at bounding box center [307, 88] width 24 height 9
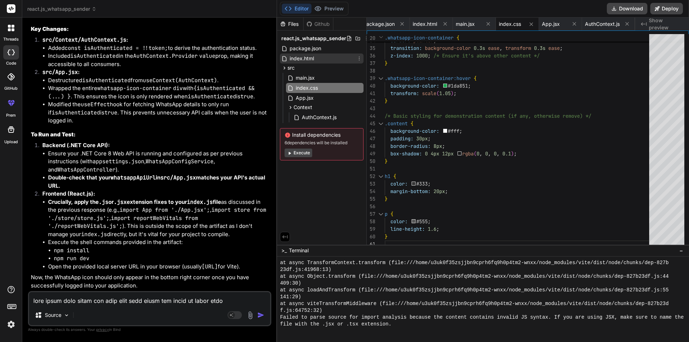
click at [301, 58] on span "index.html" at bounding box center [302, 58] width 26 height 9
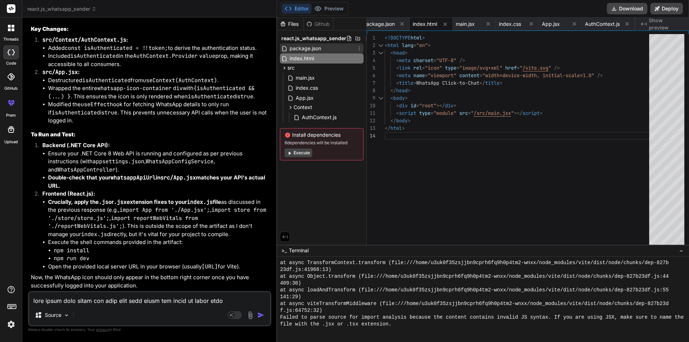
click at [309, 47] on span "package.json" at bounding box center [305, 48] width 33 height 9
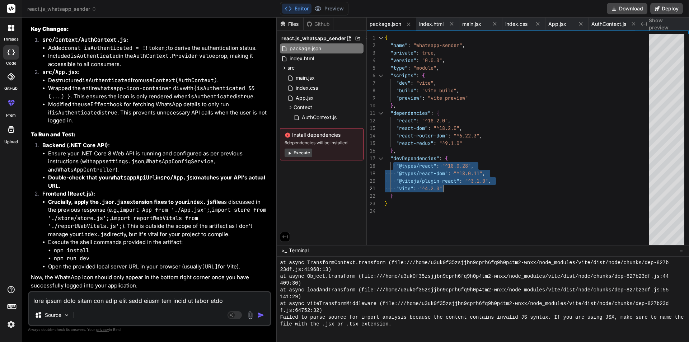
drag, startPoint x: 393, startPoint y: 166, endPoint x: 445, endPoint y: 186, distance: 55.5
click at [445, 186] on div "{ "name" : "whatsapp-sender" , "private" : true , "version" : "0.0.0" , "type" …" at bounding box center [518, 141] width 269 height 214
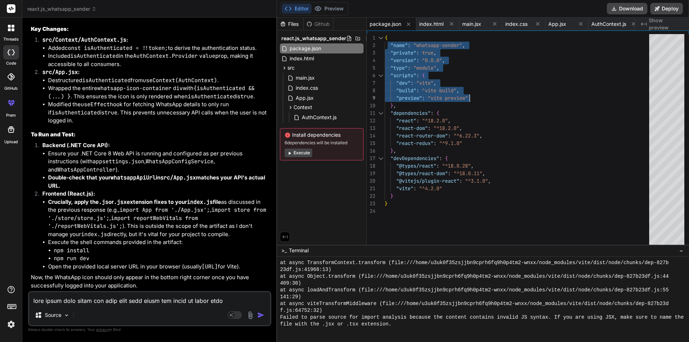
drag, startPoint x: 389, startPoint y: 44, endPoint x: 477, endPoint y: 95, distance: 102.2
click at [477, 95] on div "{ "name" : "whatsapp-sender" , "private" : true , "version" : "0.0.0" , "type" …" at bounding box center [518, 141] width 269 height 214
click at [300, 52] on span "package.json" at bounding box center [305, 48] width 33 height 9
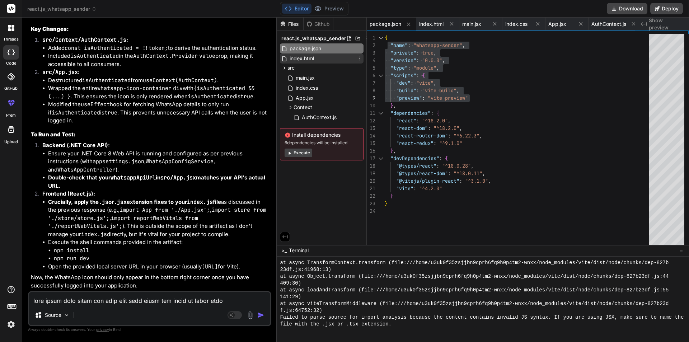
click at [302, 58] on span "index.html" at bounding box center [302, 58] width 26 height 9
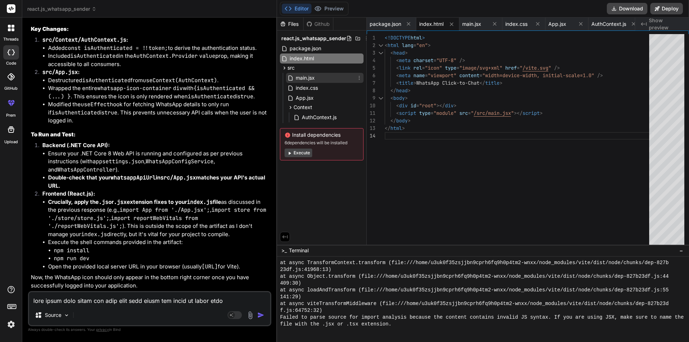
click at [320, 78] on div "main.jsx" at bounding box center [324, 78] width 77 height 10
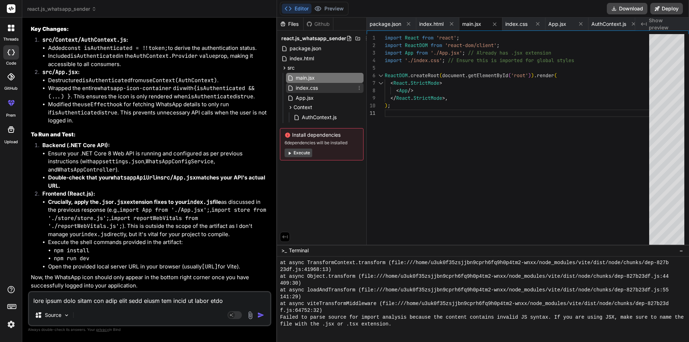
click at [318, 87] on span "index.css" at bounding box center [307, 88] width 24 height 9
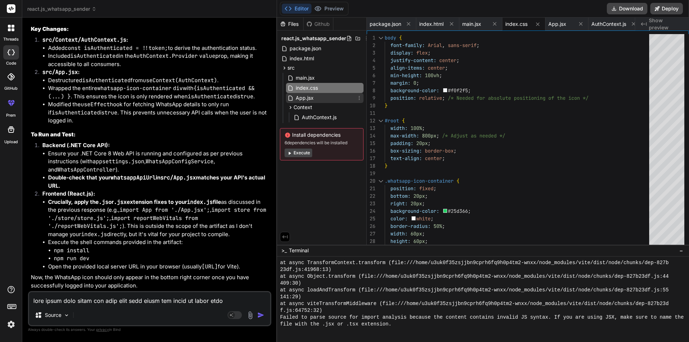
click at [316, 101] on div "App.jsx" at bounding box center [324, 98] width 77 height 10
